Goal: Complete application form: Complete application form

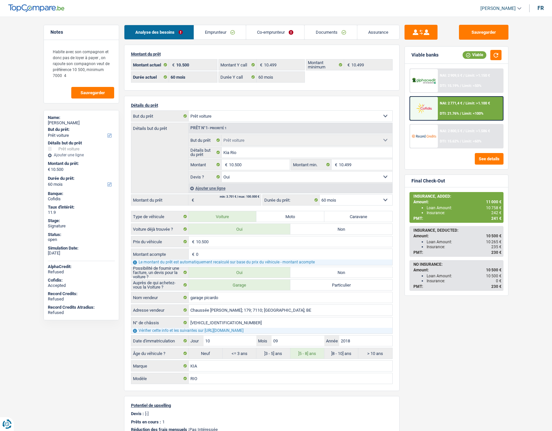
select select "car"
select select "60"
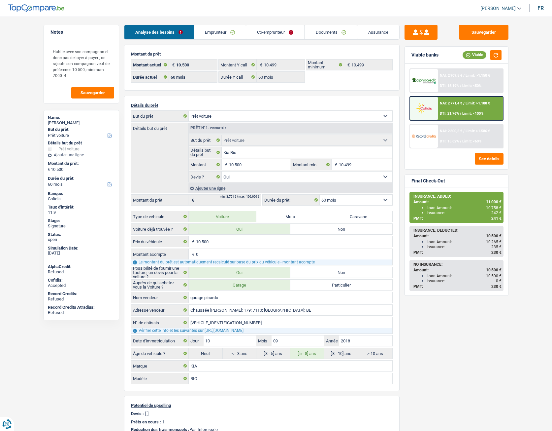
select select "car"
select select "yes"
select select "60"
select select "applicant"
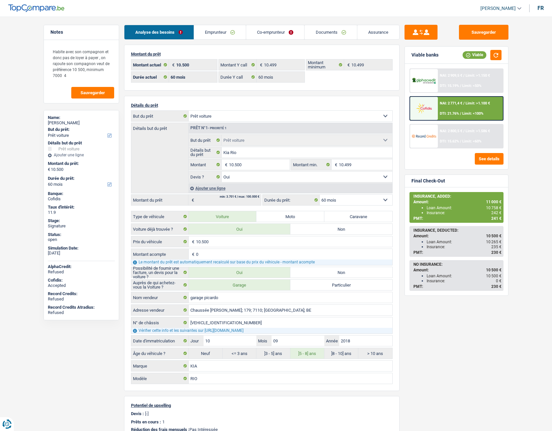
select select "coApplicant"
click at [324, 34] on link "Documents" at bounding box center [331, 32] width 52 height 14
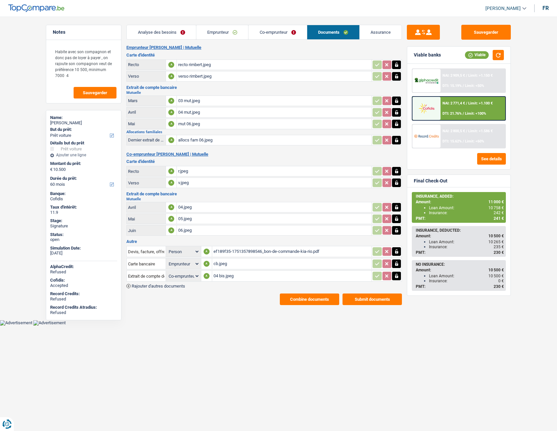
click at [226, 275] on div "04 bis.jpeg" at bounding box center [292, 276] width 157 height 10
click at [171, 287] on span "Rajouter d'autres documents" at bounding box center [158, 286] width 53 height 4
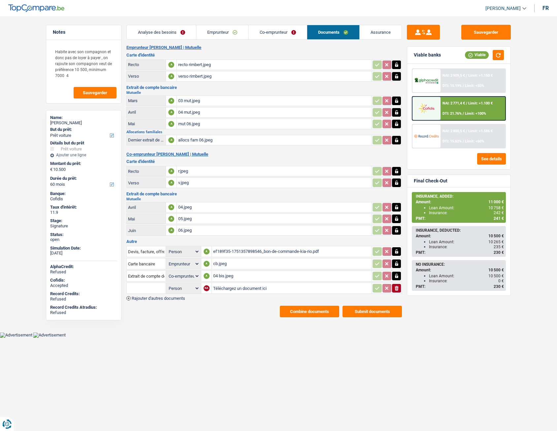
click at [229, 287] on input "Téléchargez un document ici" at bounding box center [291, 288] width 157 height 10
type input "C:\fakepath\Extrait Madame.pdf"
click at [147, 289] on input "text" at bounding box center [146, 288] width 36 height 11
type input "e"
type input "m"
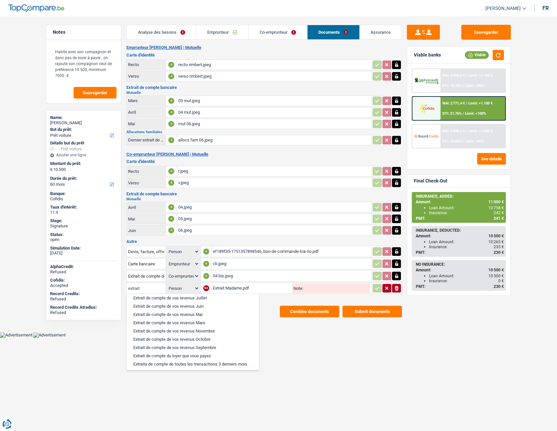
scroll to position [79, 0]
click at [180, 364] on li "Extraits de compte de toutes les transactions 3 derniers mois" at bounding box center [193, 362] width 126 height 8
type input "Extraits de compte de toutes les transactions 3 derniers mois"
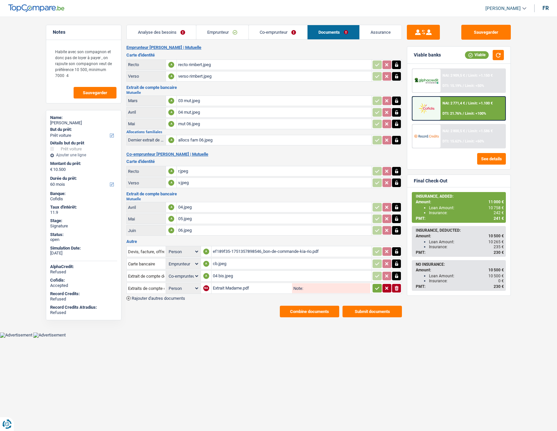
click at [375, 289] on icon "button" at bounding box center [377, 288] width 5 height 7
click at [155, 300] on span "Rajouter d'autres documents" at bounding box center [158, 298] width 53 height 4
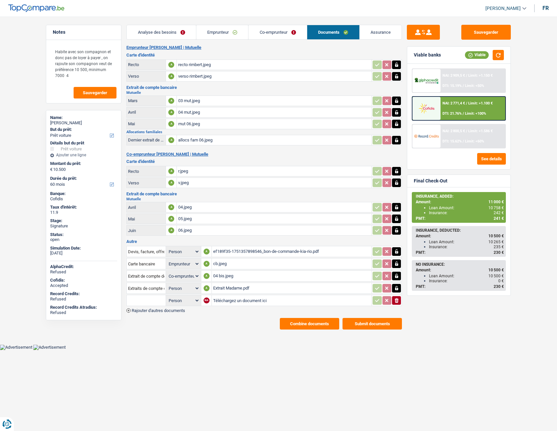
click at [243, 297] on input "Téléchargez un document ici" at bounding box center [291, 300] width 157 height 10
type input "C:\fakepath\Extrait Monsieur.pdf"
click at [153, 297] on input "text" at bounding box center [146, 300] width 36 height 11
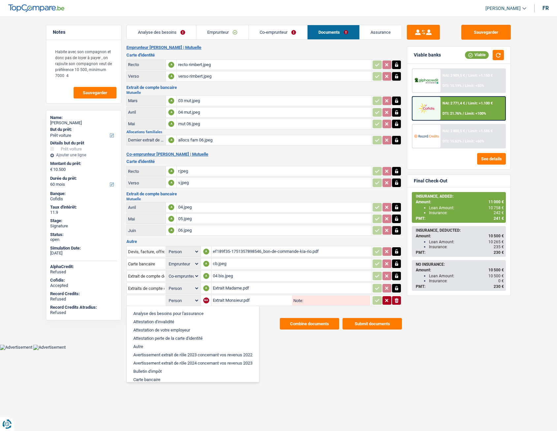
type input "e"
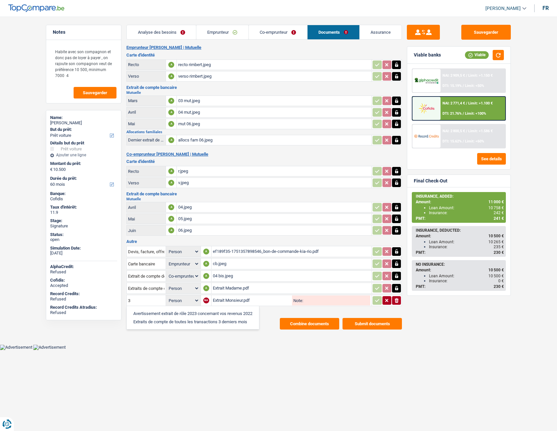
click at [164, 324] on li "Extraits de compte de toutes les transactions 3 derniers mois" at bounding box center [193, 321] width 126 height 8
type input "Extraits de compte de toutes les transactions 3 derniers mois"
click at [378, 302] on icon "button" at bounding box center [377, 300] width 5 height 7
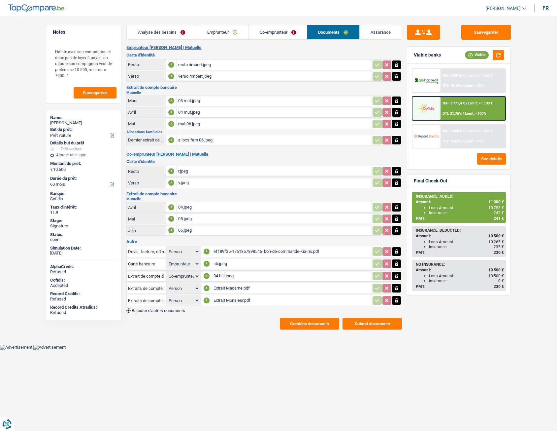
click at [230, 316] on div "Emprunteur [PERSON_NAME] | Mutuelle Carte d'identité Recto A recto rimbert.jpeg…" at bounding box center [264, 187] width 276 height 284
click at [170, 311] on span "Rajouter d'autres documents" at bounding box center [158, 310] width 53 height 4
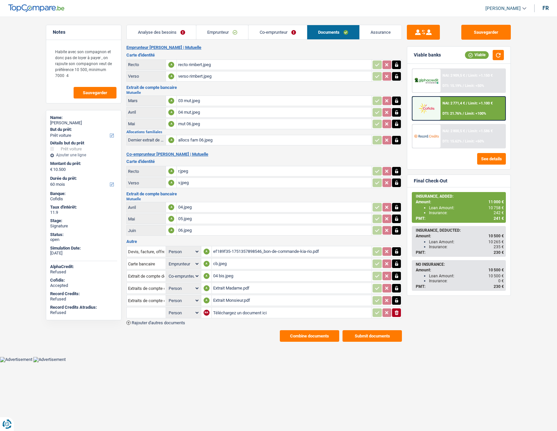
click at [221, 262] on div "cb.jpeg" at bounding box center [291, 264] width 157 height 10
drag, startPoint x: 236, startPoint y: 340, endPoint x: 240, endPoint y: 340, distance: 3.6
click at [236, 340] on div "Combine documents Submit documents" at bounding box center [264, 336] width 276 height 12
click at [479, 22] on main "Notes Habite avec son compagnon et donc pas de loyer à payer , on rajoute son c…" at bounding box center [278, 183] width 557 height 346
click at [481, 28] on button "Sauvegarder" at bounding box center [487, 32] width 50 height 15
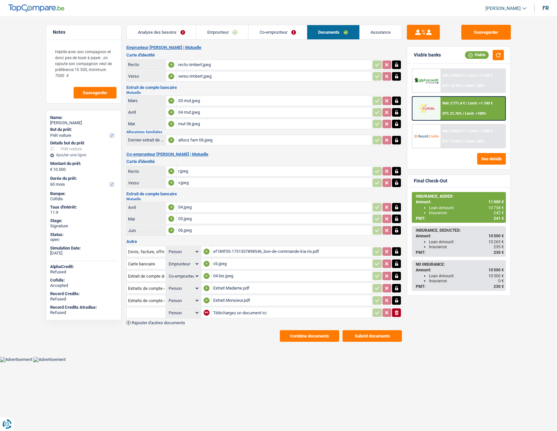
click at [305, 333] on button "Combine documents" at bounding box center [309, 336] width 59 height 12
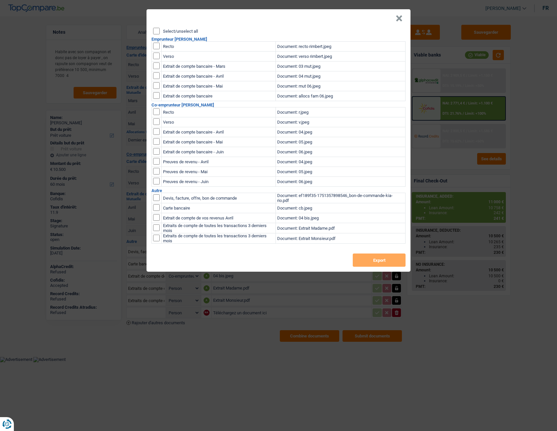
click at [157, 35] on div "Select/unselect all Emprunteur [PERSON_NAME] Recto Document: recto rimbert.jpeg…" at bounding box center [279, 150] width 264 height 244
click at [159, 32] on input "Select/unselect all" at bounding box center [156, 31] width 7 height 7
checkbox input "true"
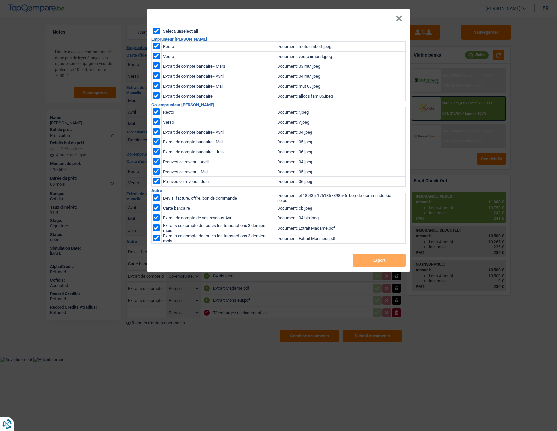
checkbox input "true"
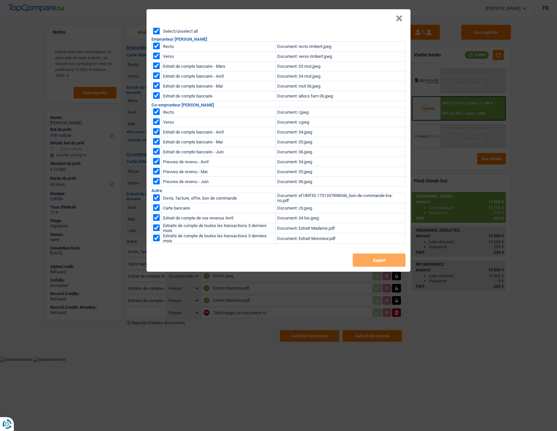
checkbox input "true"
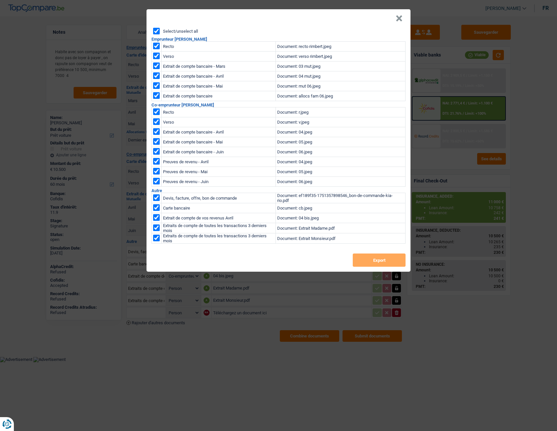
checkbox input "true"
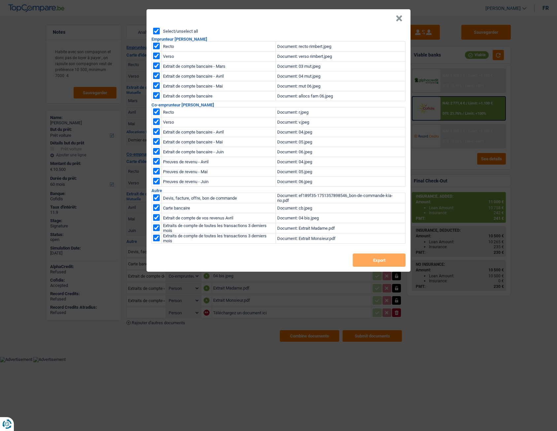
checkbox input "true"
click at [372, 261] on button "Export" at bounding box center [379, 259] width 53 height 13
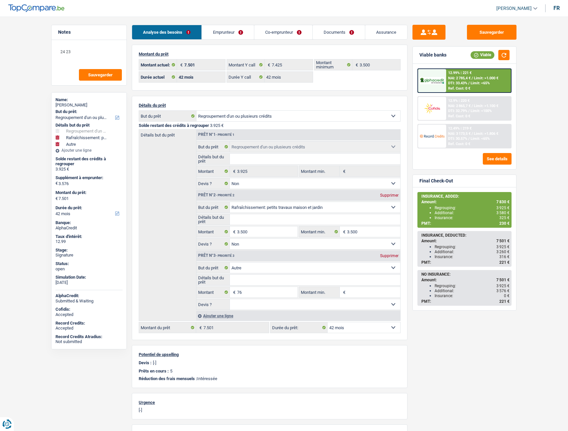
select select "refinancing"
select select "houseOrGarden"
select select "other"
select select "42"
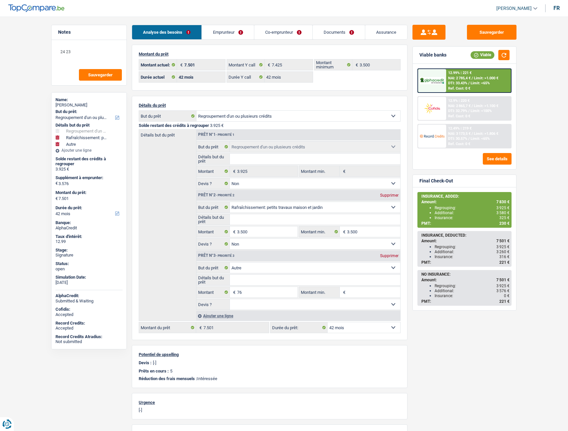
select select "42"
select select "refinancing"
select select "false"
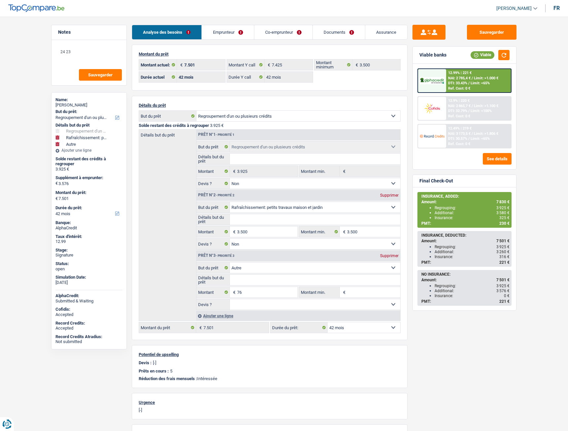
select select "houseOrGarden"
select select "false"
select select "other"
select select "42"
click at [336, 33] on link "Documents" at bounding box center [339, 32] width 52 height 14
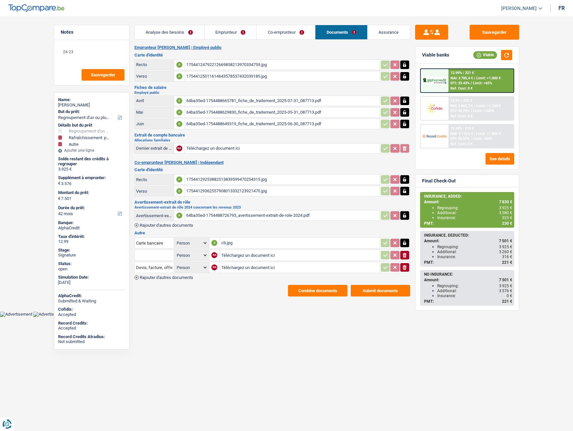
click at [237, 256] on input "Téléchargez un document ici" at bounding box center [299, 255] width 157 height 10
type input "C:\fakepath\combinepdf (2).pdf"
click at [158, 256] on input "text" at bounding box center [154, 255] width 36 height 11
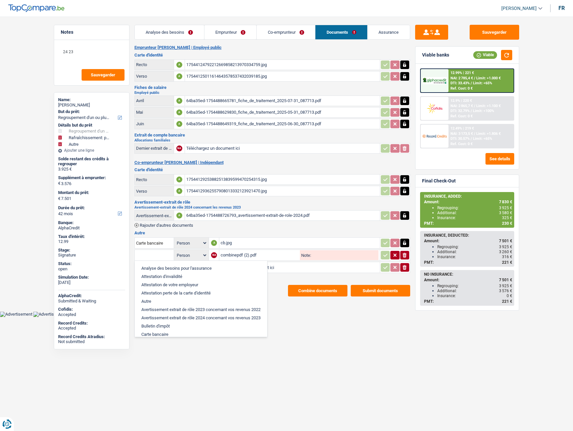
click at [158, 256] on input "text" at bounding box center [154, 255] width 36 height 11
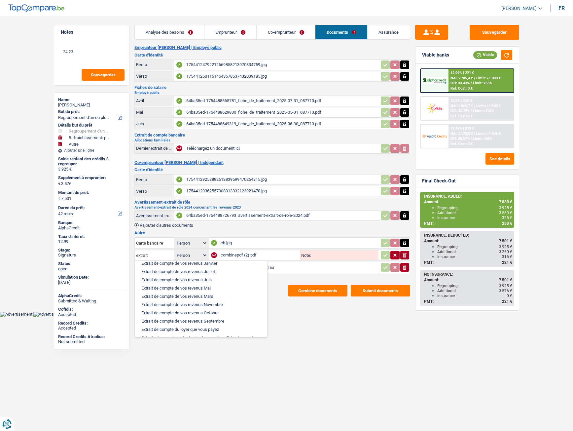
scroll to position [79, 0]
click at [199, 328] on li "Extraits de compte de toutes les transactions 3 derniers mois" at bounding box center [201, 329] width 126 height 8
type input "Extraits de compte de toutes les transactions 3 derniers mois"
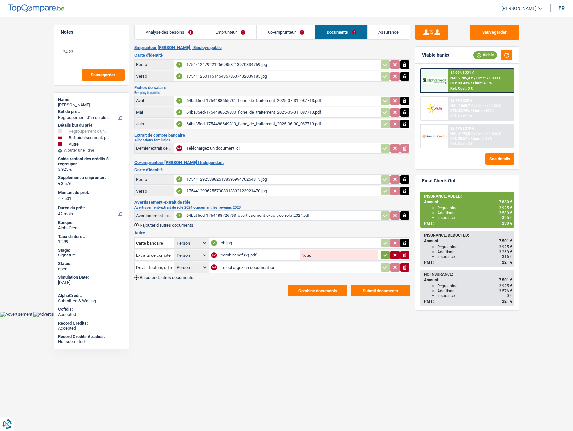
drag, startPoint x: 238, startPoint y: 265, endPoint x: 249, endPoint y: 261, distance: 11.9
click at [247, 263] on input "Téléchargez un document ici" at bounding box center [300, 267] width 158 height 10
type input "C:\fakepath\Screenshot_20250807_150936_M365 Copilot.jpg"
click at [162, 269] on input "Devis, facture, offre, bon de commande" at bounding box center [154, 267] width 36 height 11
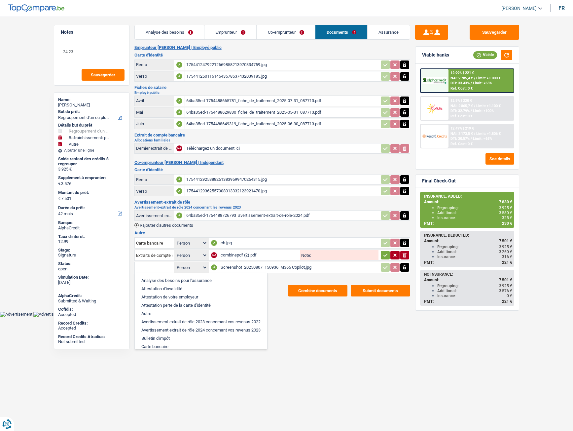
type input "s"
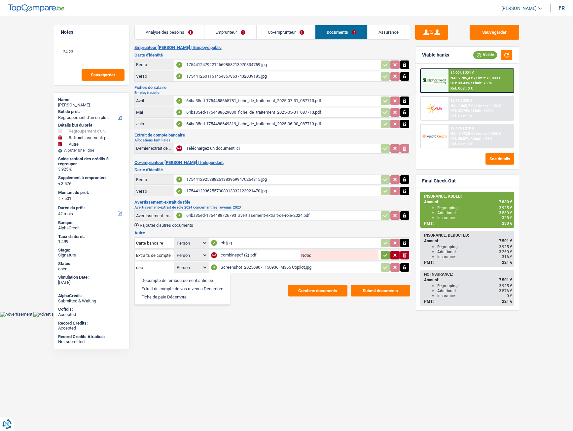
click at [177, 280] on li "Décompte de remboursement anticipé" at bounding box center [182, 280] width 88 height 8
type input "Décompte de remboursement anticipé"
click at [185, 277] on span "Rajouter d'autres documents" at bounding box center [166, 277] width 53 height 4
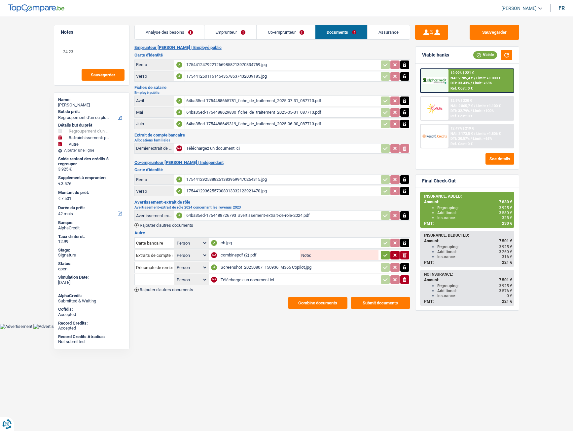
click at [225, 279] on input "Téléchargez un document ici" at bounding box center [300, 279] width 158 height 10
type input "C:\fakepath\Screenshot_20250807_144503_M365 Copilot.jpg"
click at [160, 278] on input "text" at bounding box center [154, 279] width 36 height 11
click at [164, 291] on li "Décompte de remboursement anticipé" at bounding box center [182, 292] width 88 height 8
type input "Décompte de remboursement anticipé"
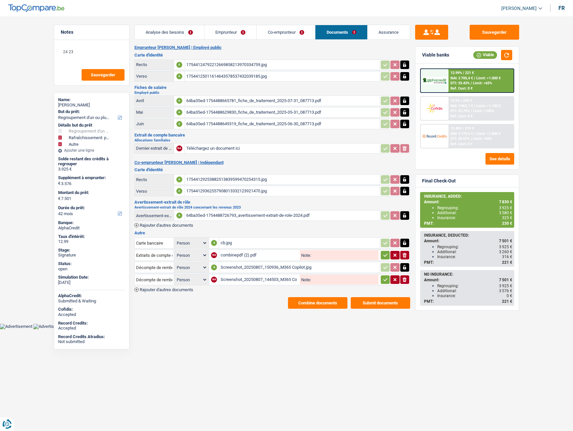
click at [386, 280] on icon "button" at bounding box center [385, 279] width 5 height 7
click at [383, 253] on icon "button" at bounding box center [385, 255] width 5 height 7
click at [185, 289] on span "Rajouter d'autres documents" at bounding box center [166, 289] width 53 height 4
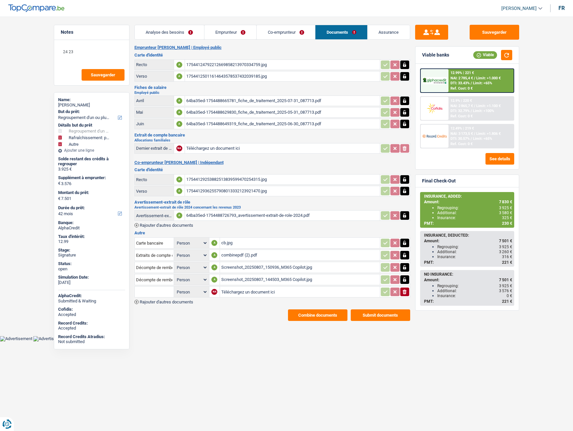
click at [261, 294] on input "Téléchargez un document ici" at bounding box center [299, 292] width 157 height 10
click at [490, 32] on button "Sauvegarder" at bounding box center [495, 32] width 50 height 15
click at [233, 290] on input "Téléchargez un document ici" at bounding box center [299, 292] width 157 height 10
type input "C:\fakepath\Belfius 13.08.2025.pdf"
click at [163, 291] on input "text" at bounding box center [154, 291] width 36 height 11
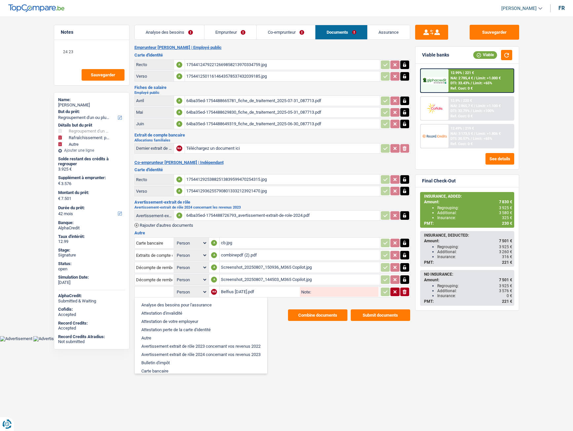
click at [155, 289] on input "text" at bounding box center [154, 291] width 36 height 11
click at [153, 336] on li "Autre" at bounding box center [201, 338] width 126 height 8
type input "Autre"
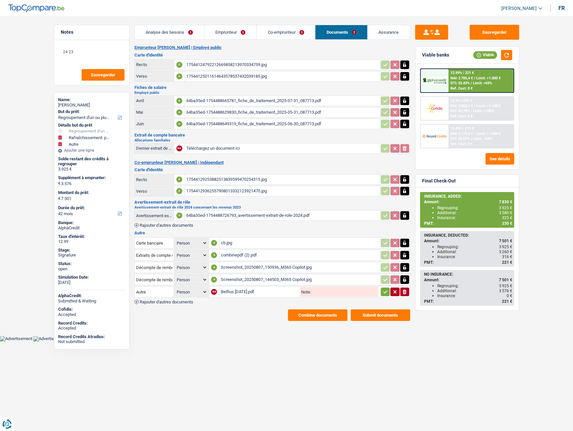
click at [386, 291] on icon "button" at bounding box center [385, 291] width 4 height 3
click at [225, 241] on div "cb.jpg" at bounding box center [300, 243] width 158 height 10
click at [483, 35] on button "Sauvegarder" at bounding box center [495, 32] width 50 height 15
click at [313, 316] on button "Combine documents" at bounding box center [317, 315] width 59 height 12
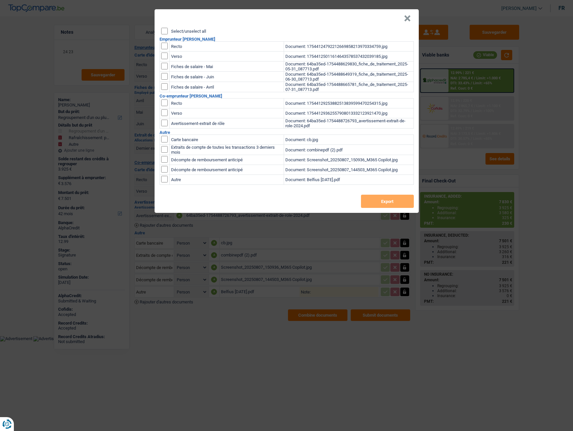
click at [163, 32] on input "Select/unselect all" at bounding box center [164, 31] width 7 height 7
checkbox input "true"
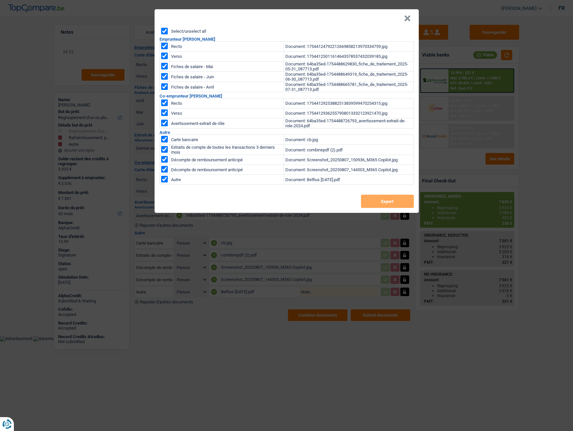
checkbox input "true"
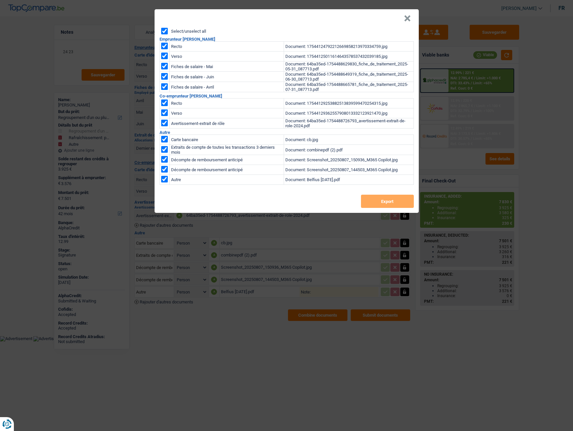
checkbox input "true"
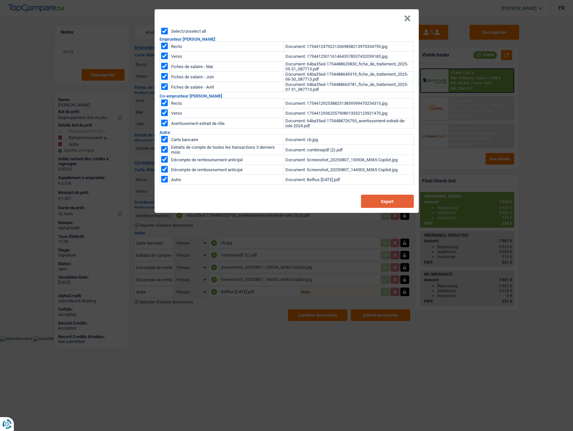
click at [367, 198] on button "Export" at bounding box center [387, 200] width 53 height 13
drag, startPoint x: 406, startPoint y: 18, endPoint x: 375, endPoint y: 12, distance: 31.8
click at [406, 18] on button "×" at bounding box center [407, 18] width 7 height 7
